Goal: Transaction & Acquisition: Subscribe to service/newsletter

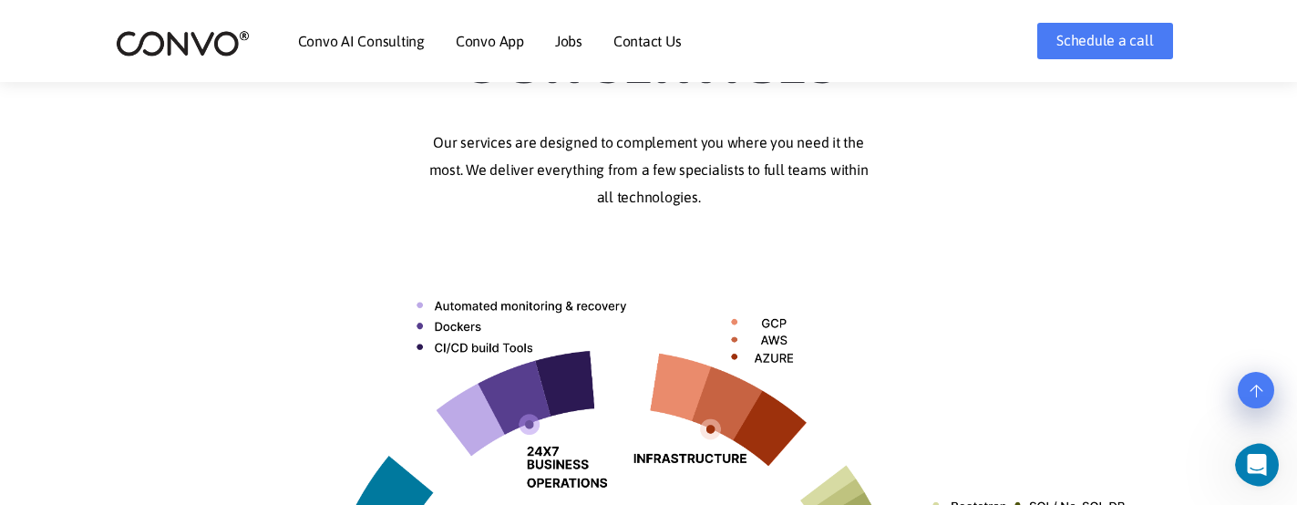
scroll to position [274, 0]
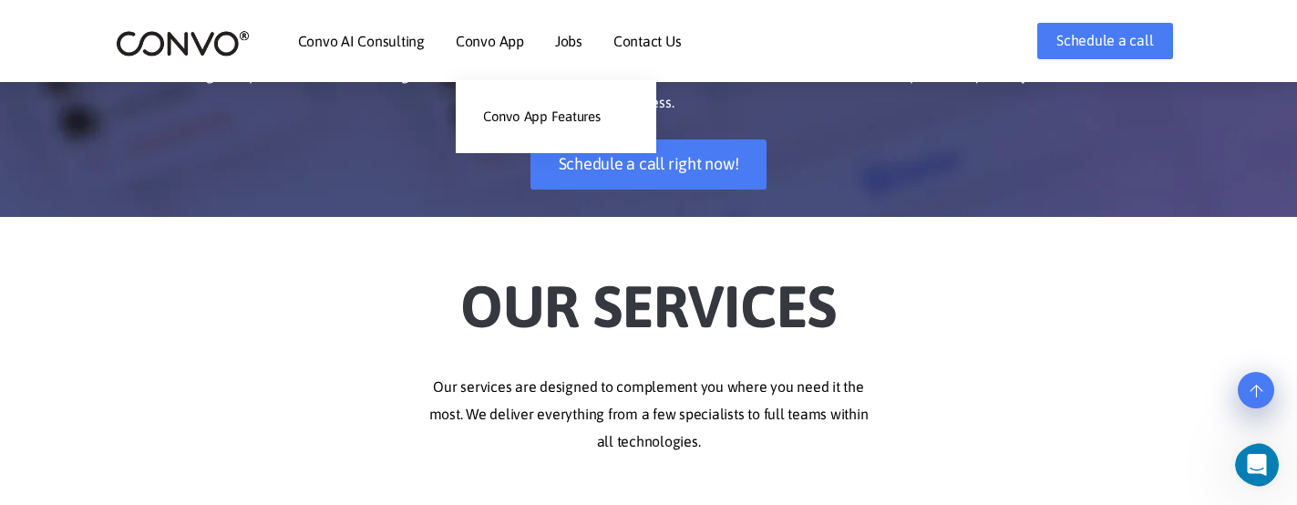
click at [507, 44] on link "Convo App" at bounding box center [490, 41] width 68 height 15
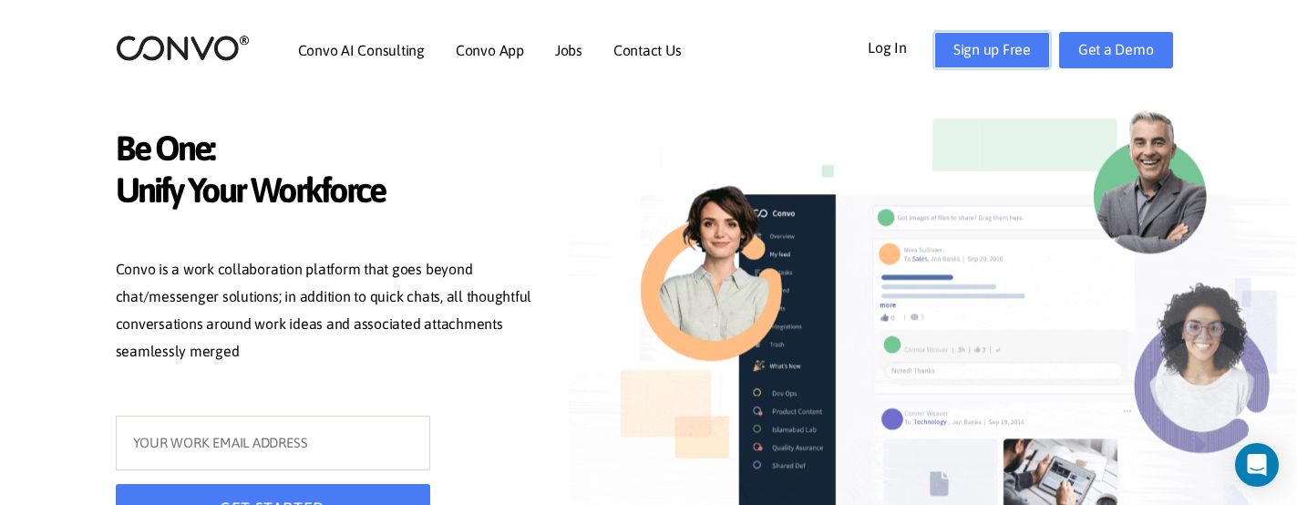
click at [996, 39] on link "Sign up Free" at bounding box center [993, 50] width 116 height 36
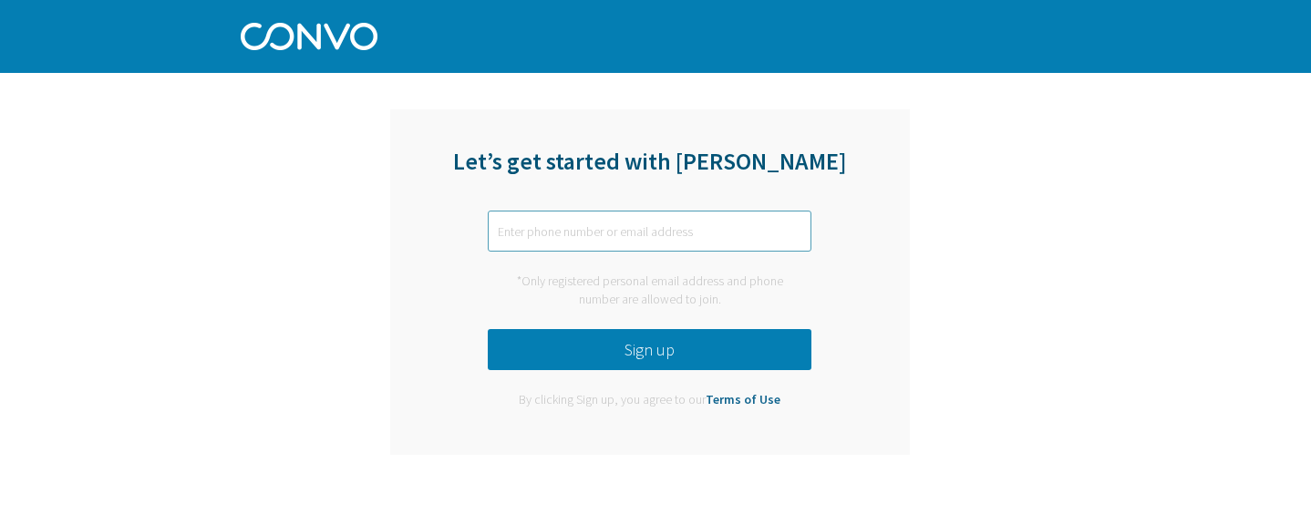
click at [646, 235] on input "text" at bounding box center [650, 231] width 324 height 41
click at [555, 240] on input "text" at bounding box center [650, 231] width 324 height 41
type input "mt627_afshan@soar.edu.pk"
click at [698, 334] on button "Sign up" at bounding box center [650, 349] width 324 height 41
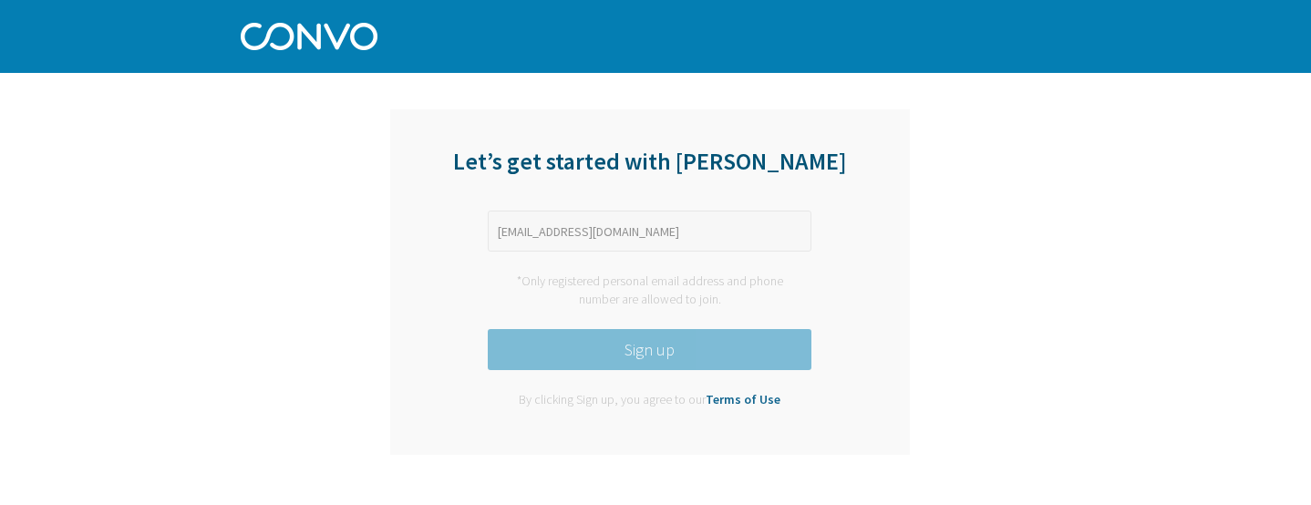
click at [714, 261] on div "Let’s get started with Convo mt627_afshan@soar.edu.pk *Only registered personal…" at bounding box center [650, 282] width 520 height 346
click at [715, 252] on div "Let’s get started with Convo mt627_afshan@soar.edu.pk *Only registered personal…" at bounding box center [650, 282] width 520 height 346
drag, startPoint x: 661, startPoint y: 320, endPoint x: 659, endPoint y: 333, distance: 12.9
click at [661, 321] on div "Let’s get started with Convo mt627_afshan@soar.edu.pk *Only registered personal…" at bounding box center [650, 282] width 520 height 346
